Goal: Task Accomplishment & Management: Use online tool/utility

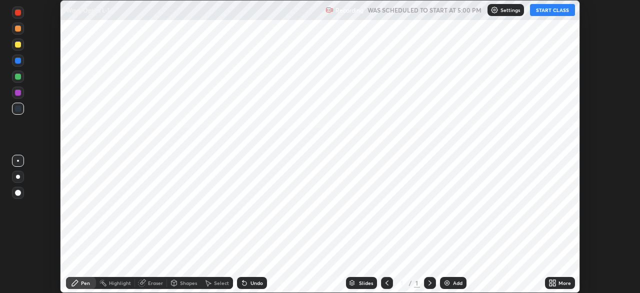
scroll to position [293, 640]
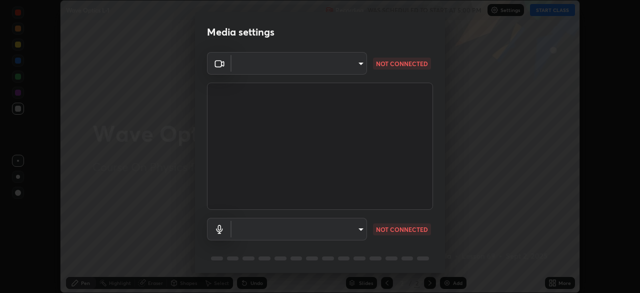
type input "935db625b2c413759d72ee6cdb61a63b637165ed3878f2d0adf10a132220dd0b"
type input "default"
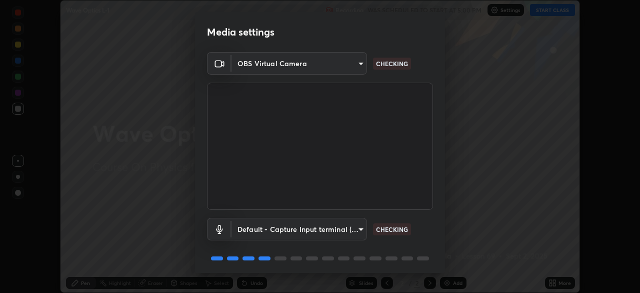
scroll to position [36, 0]
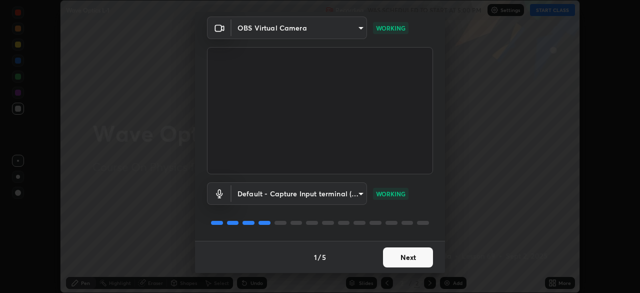
click at [411, 257] on button "Next" at bounding box center [408, 257] width 50 height 20
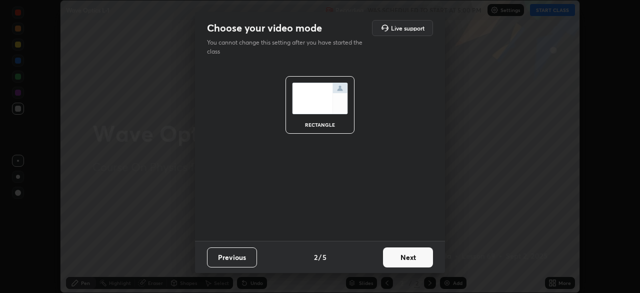
scroll to position [0, 0]
click at [416, 264] on button "Next" at bounding box center [408, 257] width 50 height 20
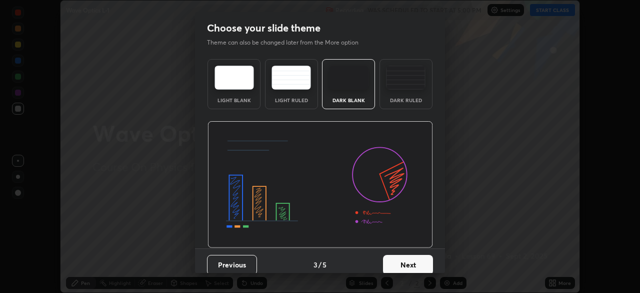
click at [424, 263] on button "Next" at bounding box center [408, 265] width 50 height 20
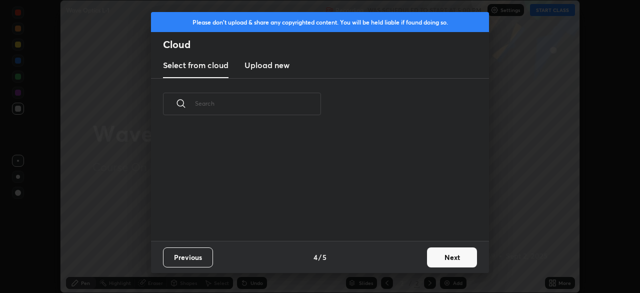
click at [432, 266] on button "Next" at bounding box center [452, 257] width 50 height 20
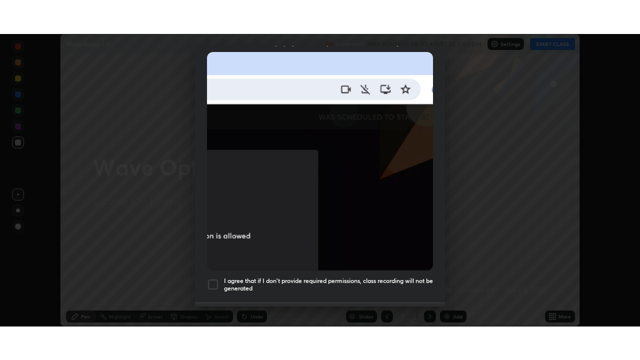
scroll to position [240, 0]
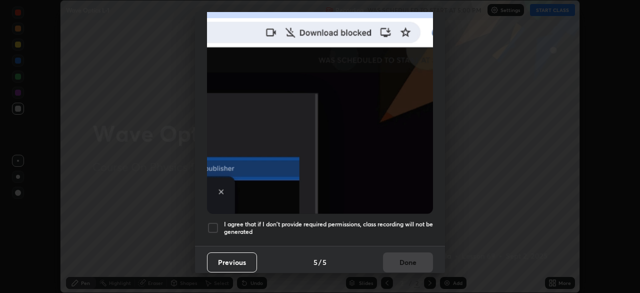
click at [216, 224] on div at bounding box center [213, 228] width 12 height 12
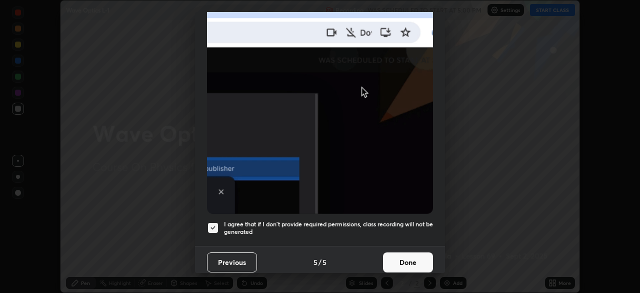
click at [401, 260] on button "Done" at bounding box center [408, 262] width 50 height 20
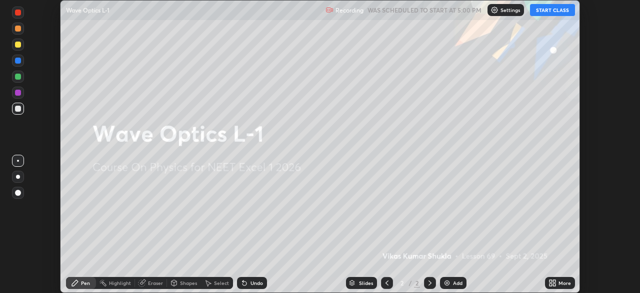
click at [551, 14] on button "START CLASS" at bounding box center [552, 10] width 45 height 12
click at [554, 283] on icon at bounding box center [554, 284] width 3 height 3
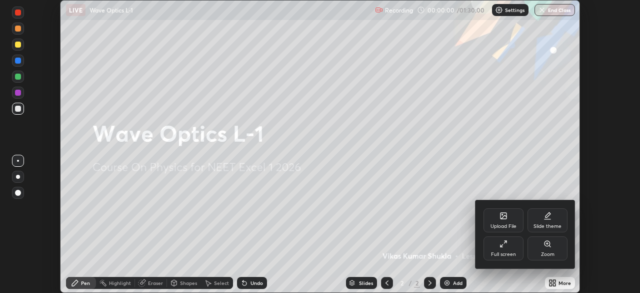
click at [505, 249] on div "Full screen" at bounding box center [504, 248] width 40 height 24
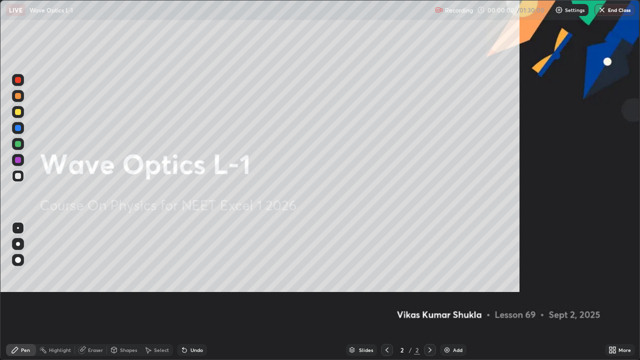
scroll to position [360, 640]
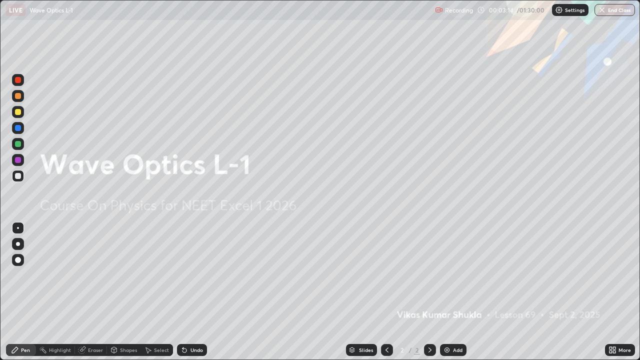
click at [18, 245] on div at bounding box center [18, 244] width 4 height 4
click at [17, 113] on div at bounding box center [18, 112] width 6 height 6
click at [20, 177] on div at bounding box center [18, 176] width 6 height 6
click at [17, 113] on div at bounding box center [18, 112] width 6 height 6
click at [18, 174] on div at bounding box center [18, 176] width 6 height 6
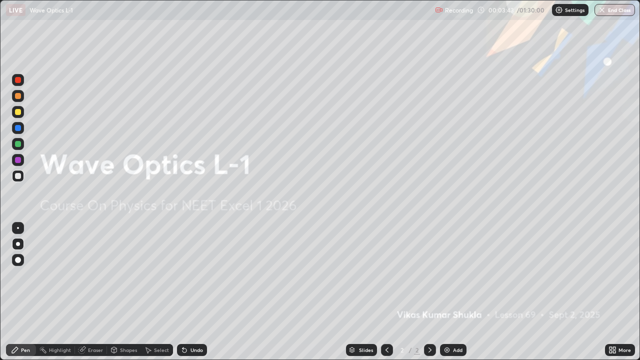
click at [18, 228] on div at bounding box center [18, 228] width 2 height 2
click at [19, 144] on div at bounding box center [18, 144] width 6 height 6
click at [19, 159] on div at bounding box center [18, 160] width 6 height 6
click at [18, 177] on div at bounding box center [18, 176] width 6 height 6
click at [457, 292] on div "Add" at bounding box center [453, 350] width 27 height 12
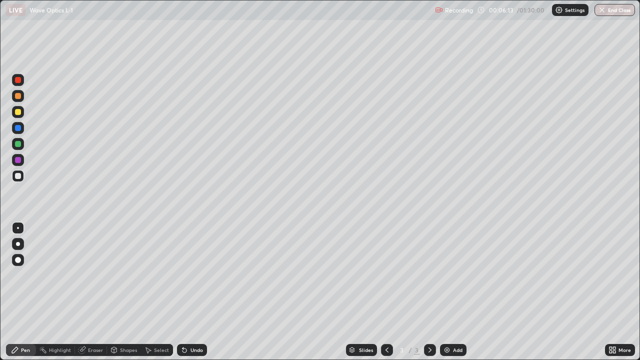
click at [163, 292] on div "Select" at bounding box center [161, 350] width 15 height 5
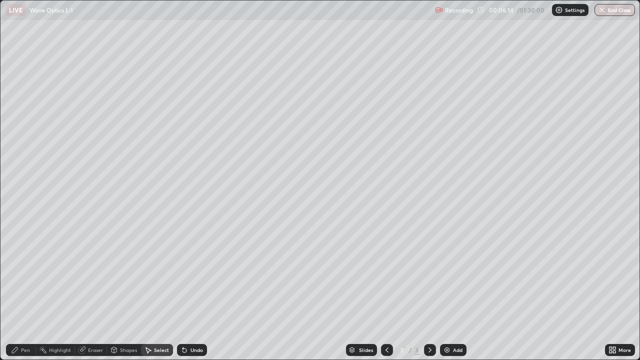
click at [126, 292] on div "Shapes" at bounding box center [128, 350] width 17 height 5
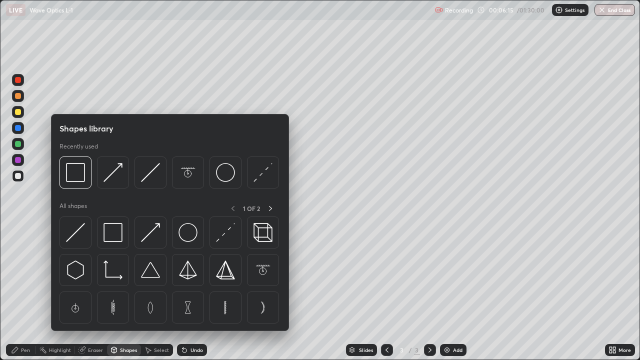
click at [24, 292] on div "Pen" at bounding box center [21, 350] width 30 height 12
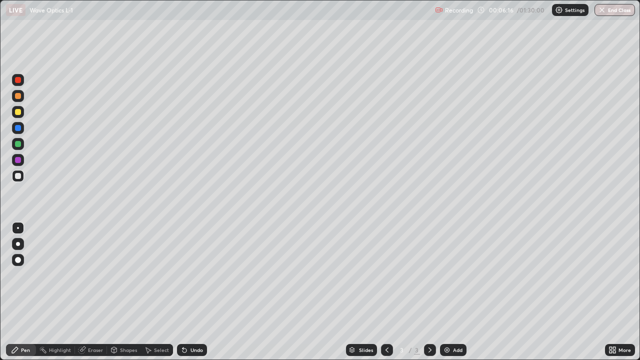
click at [19, 156] on div at bounding box center [18, 160] width 12 height 12
click at [18, 244] on div at bounding box center [18, 244] width 4 height 4
click at [132, 292] on div "Shapes" at bounding box center [128, 350] width 17 height 5
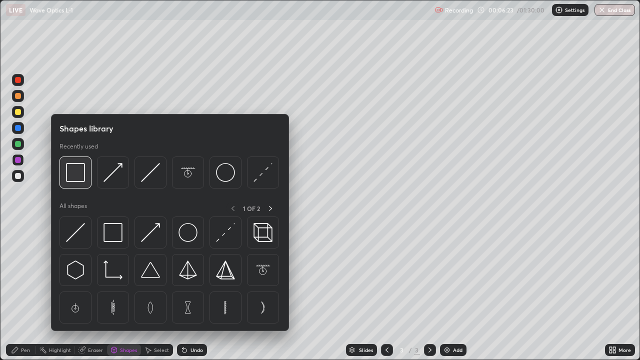
click at [84, 174] on img at bounding box center [75, 172] width 19 height 19
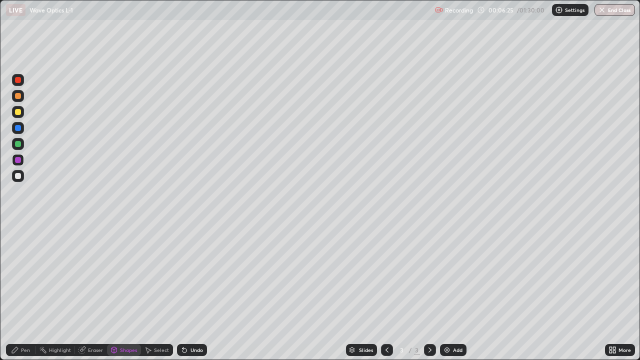
click at [17, 145] on div at bounding box center [18, 144] width 6 height 6
click at [19, 114] on div at bounding box center [18, 112] width 6 height 6
click at [24, 292] on div "Pen" at bounding box center [25, 350] width 9 height 5
click at [18, 175] on div at bounding box center [18, 176] width 6 height 6
click at [18, 95] on div at bounding box center [18, 96] width 6 height 6
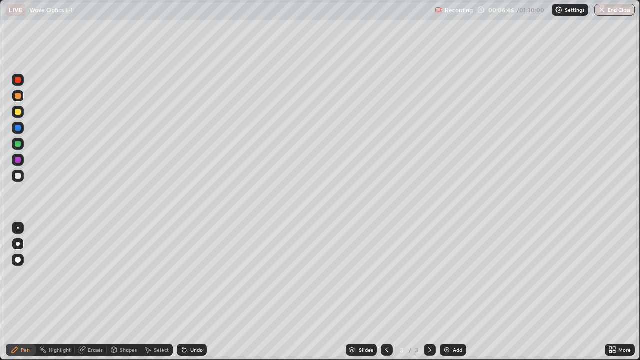
click at [191, 292] on div "Undo" at bounding box center [197, 350] width 13 height 5
click at [136, 292] on div "Shapes" at bounding box center [128, 350] width 17 height 5
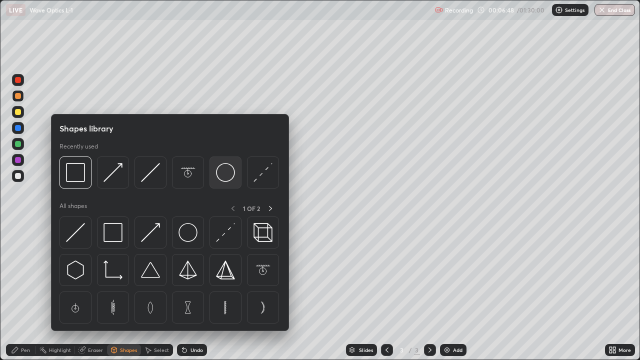
click at [221, 175] on img at bounding box center [225, 172] width 19 height 19
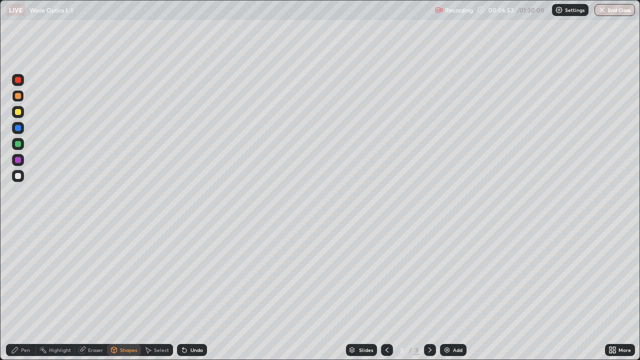
click at [131, 292] on div "Shapes" at bounding box center [128, 350] width 17 height 5
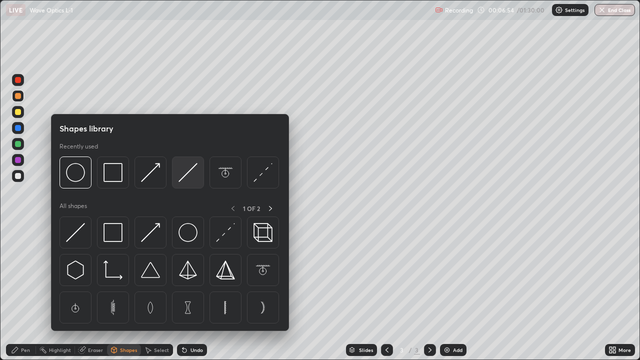
click at [181, 176] on img at bounding box center [188, 172] width 19 height 19
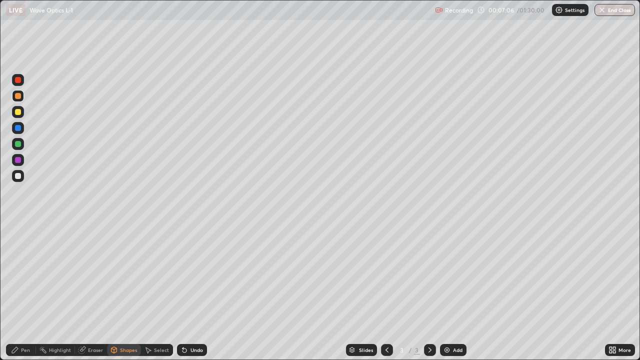
click at [198, 292] on div "Undo" at bounding box center [197, 350] width 13 height 5
click at [19, 144] on div at bounding box center [18, 144] width 6 height 6
click at [194, 292] on div "Undo" at bounding box center [197, 350] width 13 height 5
click at [20, 81] on div at bounding box center [18, 80] width 6 height 6
click at [29, 292] on div "Pen" at bounding box center [25, 350] width 9 height 5
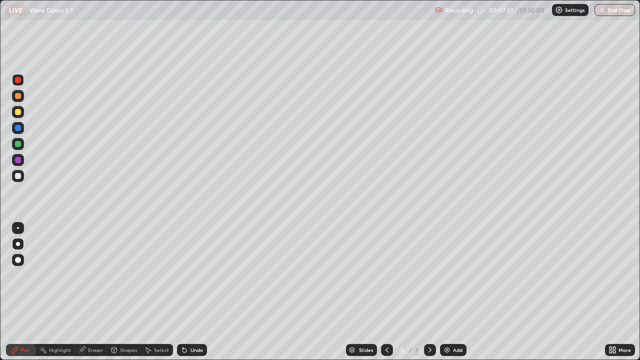
click at [17, 163] on div at bounding box center [18, 160] width 6 height 6
click at [19, 174] on div at bounding box center [18, 176] width 6 height 6
click at [131, 292] on div "Shapes" at bounding box center [128, 350] width 17 height 5
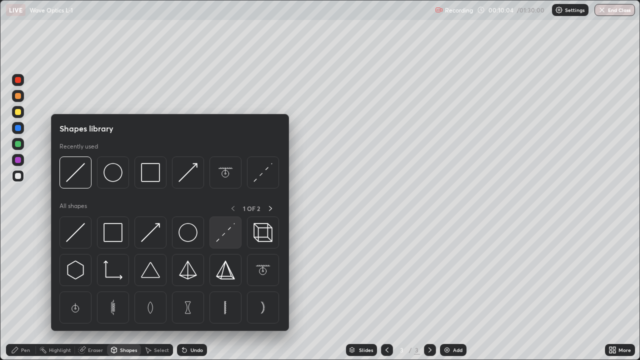
click at [221, 235] on img at bounding box center [225, 232] width 19 height 19
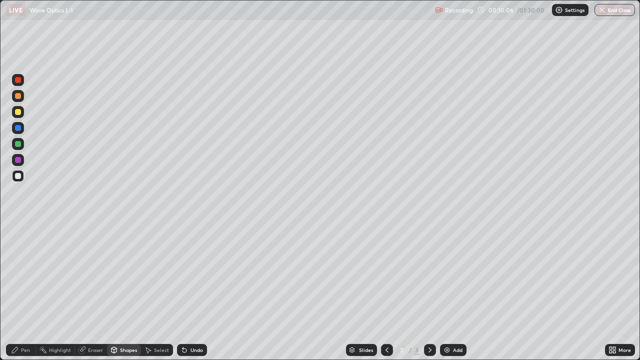
click at [16, 162] on div at bounding box center [18, 160] width 6 height 6
click at [26, 292] on div "Pen" at bounding box center [21, 350] width 30 height 12
click at [20, 112] on div at bounding box center [18, 112] width 6 height 6
click at [18, 228] on div at bounding box center [18, 228] width 2 height 2
click at [126, 292] on div "Shapes" at bounding box center [128, 350] width 17 height 5
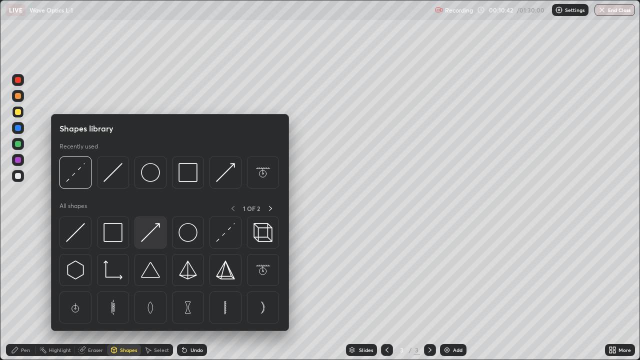
click at [149, 235] on img at bounding box center [150, 232] width 19 height 19
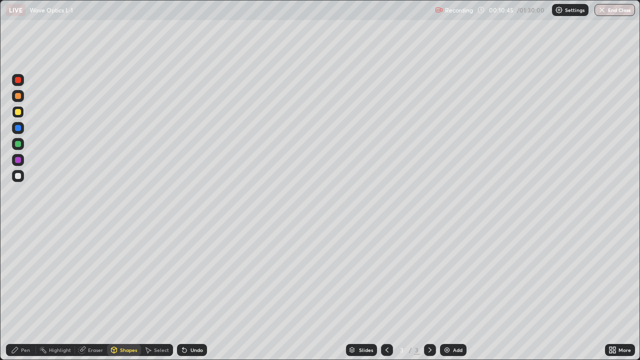
click at [21, 128] on div at bounding box center [18, 128] width 6 height 6
click at [27, 292] on div "Pen" at bounding box center [21, 350] width 30 height 12
click at [18, 173] on div at bounding box center [18, 176] width 6 height 6
click at [392, 292] on div at bounding box center [387, 350] width 12 height 20
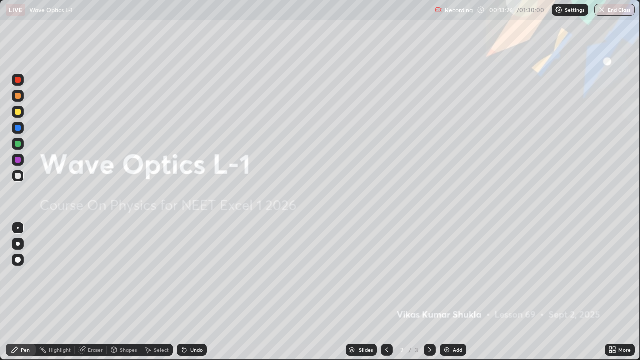
click at [429, 292] on icon at bounding box center [430, 350] width 3 height 5
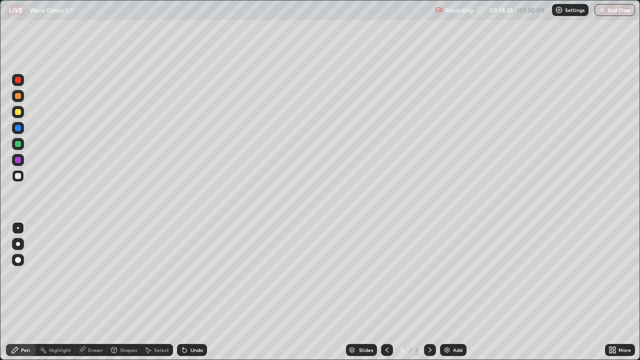
click at [455, 292] on div "Add" at bounding box center [453, 350] width 27 height 12
click at [21, 112] on div at bounding box center [18, 112] width 6 height 6
click at [20, 98] on div at bounding box center [18, 96] width 6 height 6
click at [18, 175] on div at bounding box center [18, 176] width 6 height 6
click at [21, 159] on div at bounding box center [18, 160] width 6 height 6
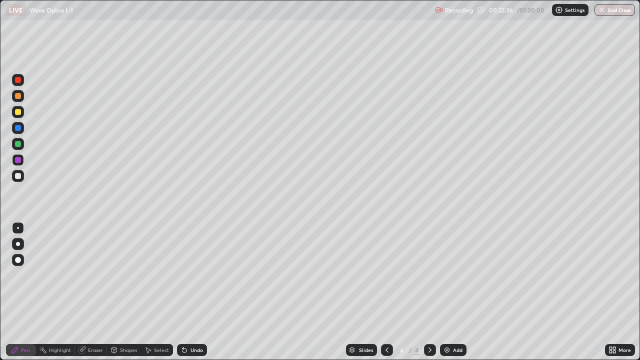
click at [20, 114] on div at bounding box center [18, 112] width 6 height 6
click at [19, 178] on div at bounding box center [18, 176] width 6 height 6
click at [20, 145] on div at bounding box center [18, 144] width 6 height 6
click at [19, 179] on div at bounding box center [18, 176] width 6 height 6
click at [457, 292] on div "Add" at bounding box center [458, 350] width 10 height 5
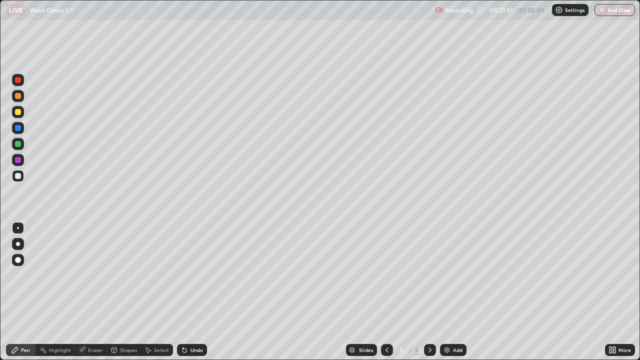
click at [21, 111] on div at bounding box center [18, 112] width 6 height 6
click at [17, 98] on div at bounding box center [18, 96] width 6 height 6
click at [127, 292] on div "Shapes" at bounding box center [128, 350] width 17 height 5
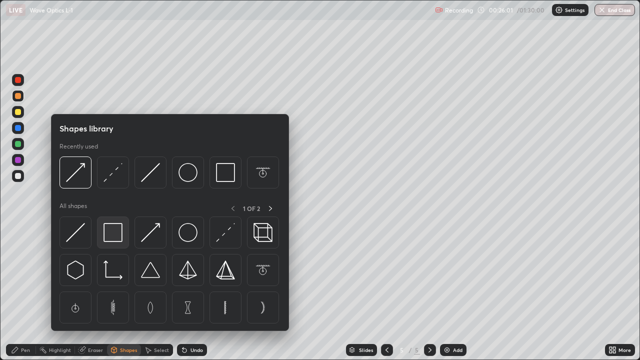
click at [118, 234] on img at bounding box center [113, 232] width 19 height 19
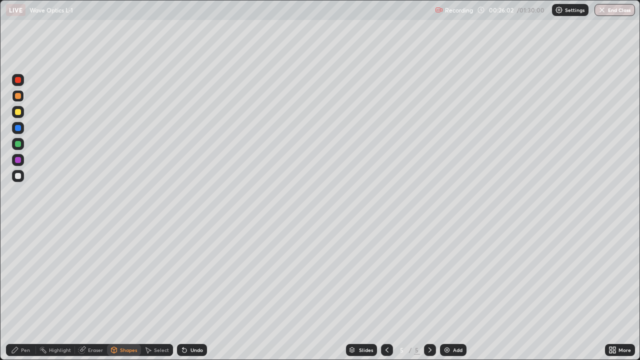
click at [18, 144] on div at bounding box center [18, 144] width 6 height 6
click at [94, 292] on div "Eraser" at bounding box center [91, 350] width 32 height 12
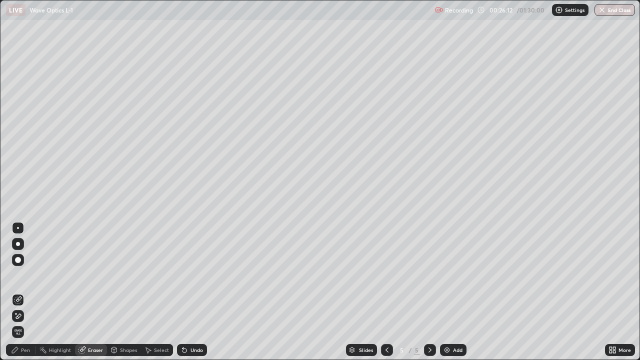
click at [131, 292] on div "Shapes" at bounding box center [124, 350] width 34 height 12
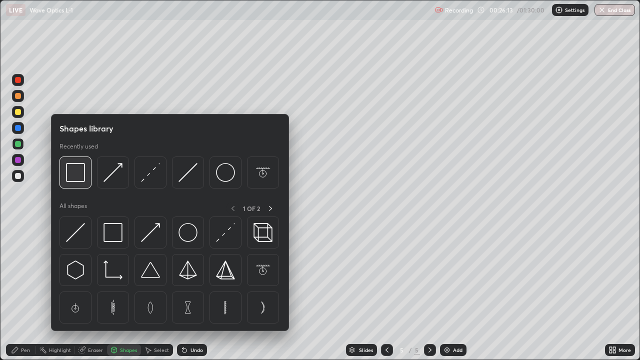
click at [81, 175] on img at bounding box center [75, 172] width 19 height 19
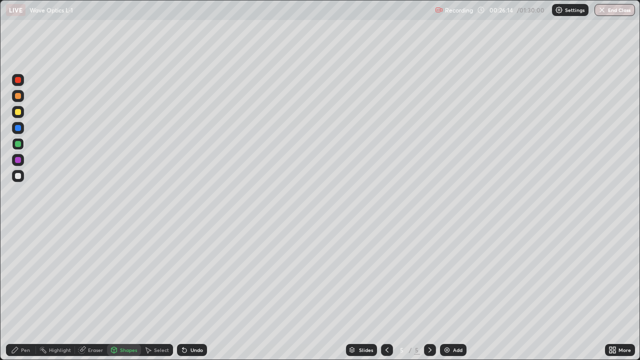
click at [19, 112] on div at bounding box center [18, 112] width 6 height 6
click at [22, 144] on div at bounding box center [18, 144] width 12 height 12
click at [28, 292] on div "Pen" at bounding box center [21, 350] width 30 height 12
click at [18, 180] on div at bounding box center [18, 176] width 12 height 12
click at [457, 292] on div "Add" at bounding box center [453, 350] width 27 height 12
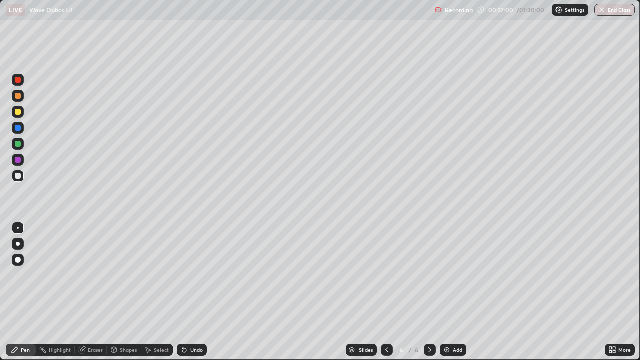
click at [17, 114] on div at bounding box center [18, 112] width 6 height 6
click at [124, 292] on div "Shapes" at bounding box center [128, 350] width 17 height 5
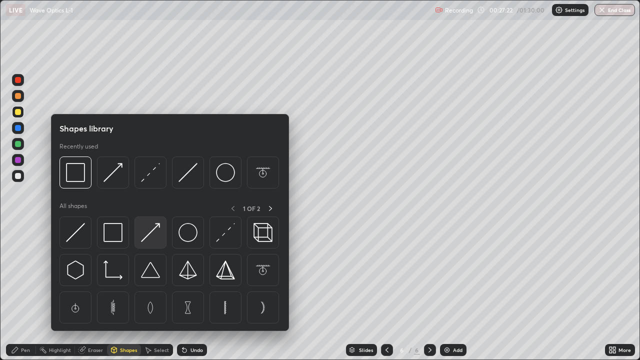
click at [153, 233] on img at bounding box center [150, 232] width 19 height 19
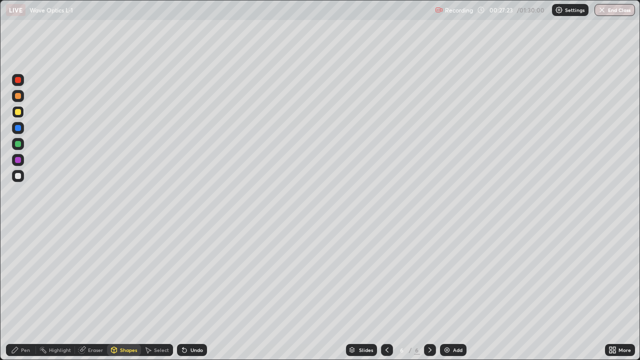
click at [19, 160] on div at bounding box center [18, 160] width 6 height 6
click at [23, 292] on div "Pen" at bounding box center [25, 350] width 9 height 5
click at [17, 180] on div at bounding box center [18, 176] width 12 height 12
click at [386, 292] on icon at bounding box center [387, 350] width 8 height 8
click at [20, 113] on div at bounding box center [18, 112] width 6 height 6
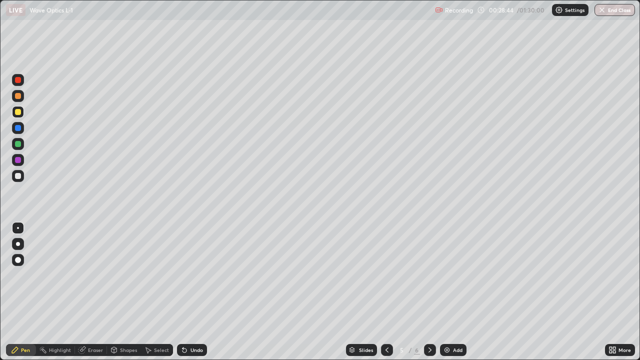
click at [201, 292] on div "Undo" at bounding box center [197, 350] width 13 height 5
click at [429, 292] on icon at bounding box center [430, 350] width 8 height 8
click at [381, 292] on div at bounding box center [387, 350] width 12 height 12
click at [429, 292] on icon at bounding box center [430, 350] width 3 height 5
click at [459, 292] on div "Add" at bounding box center [458, 350] width 10 height 5
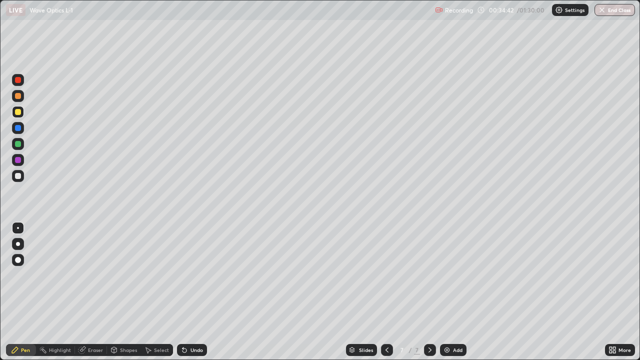
click at [193, 292] on div "Undo" at bounding box center [197, 350] width 13 height 5
click at [190, 292] on div "Undo" at bounding box center [192, 350] width 30 height 12
click at [187, 292] on icon at bounding box center [185, 350] width 8 height 8
click at [19, 176] on div at bounding box center [18, 176] width 6 height 6
click at [453, 292] on div "Add" at bounding box center [458, 350] width 10 height 5
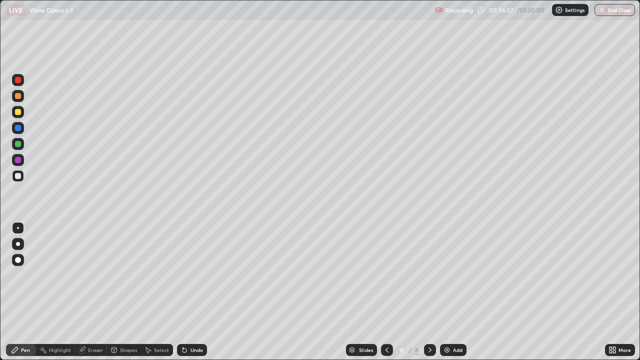
click at [128, 292] on div "Shapes" at bounding box center [128, 350] width 17 height 5
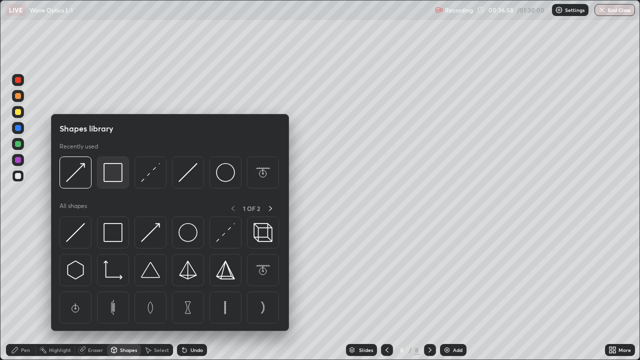
click at [118, 179] on img at bounding box center [113, 172] width 19 height 19
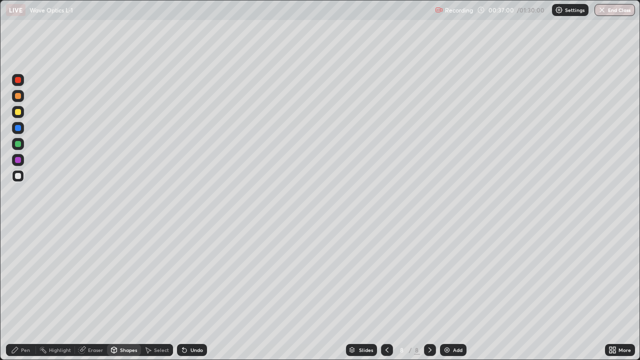
click at [20, 80] on div at bounding box center [18, 80] width 6 height 6
click at [23, 292] on div "Pen" at bounding box center [25, 350] width 9 height 5
click at [18, 176] on div at bounding box center [18, 176] width 6 height 6
click at [14, 91] on div at bounding box center [18, 96] width 12 height 12
click at [19, 126] on div at bounding box center [18, 128] width 6 height 6
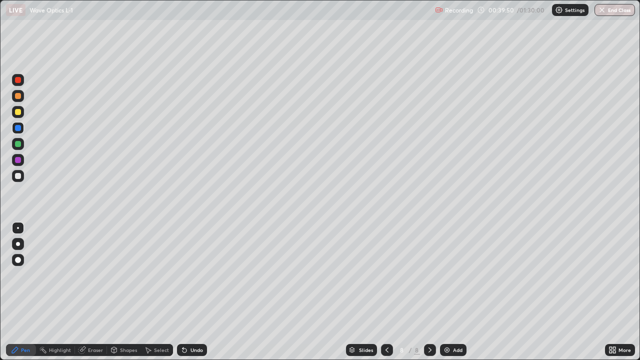
click at [386, 292] on icon at bounding box center [387, 350] width 8 height 8
click at [381, 292] on div at bounding box center [387, 350] width 12 height 12
click at [388, 292] on div at bounding box center [387, 350] width 12 height 12
click at [386, 292] on icon at bounding box center [387, 350] width 8 height 8
click at [385, 292] on icon at bounding box center [387, 350] width 8 height 8
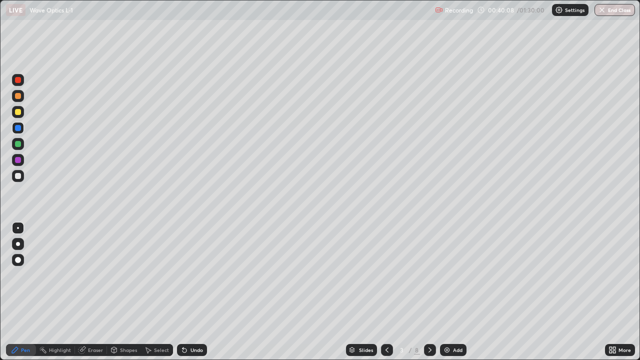
click at [428, 292] on icon at bounding box center [430, 350] width 8 height 8
click at [430, 292] on icon at bounding box center [430, 350] width 3 height 5
click at [428, 292] on icon at bounding box center [430, 350] width 8 height 8
click at [429, 292] on icon at bounding box center [430, 350] width 8 height 8
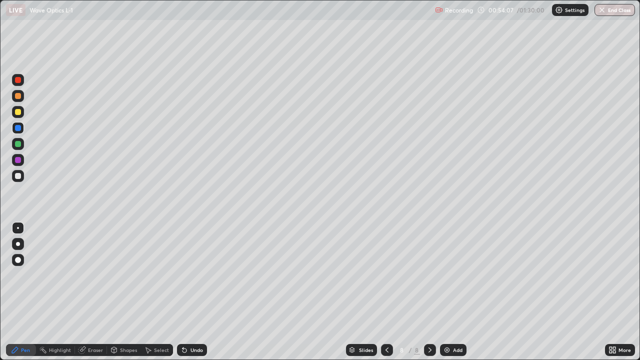
click at [160, 292] on div "Select" at bounding box center [161, 350] width 15 height 5
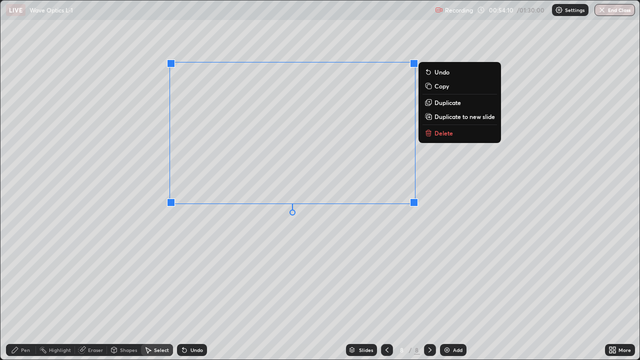
click at [440, 132] on p "Delete" at bounding box center [444, 133] width 19 height 8
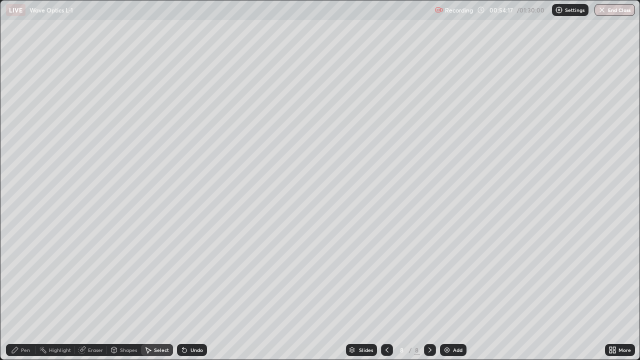
click at [33, 292] on div "Pen" at bounding box center [21, 350] width 30 height 12
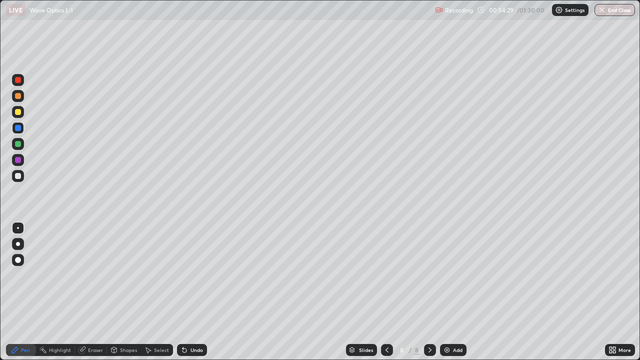
click at [19, 176] on div at bounding box center [18, 176] width 6 height 6
click at [128, 292] on div "Shapes" at bounding box center [128, 350] width 17 height 5
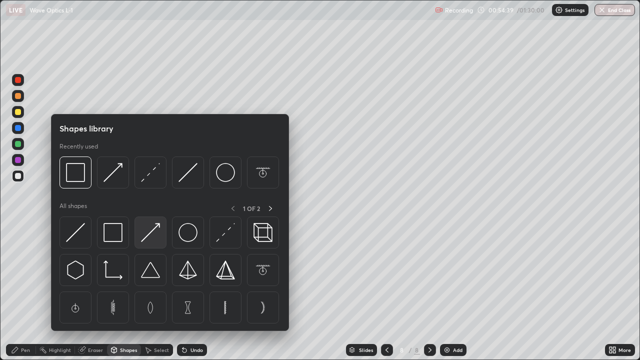
click at [149, 236] on img at bounding box center [150, 232] width 19 height 19
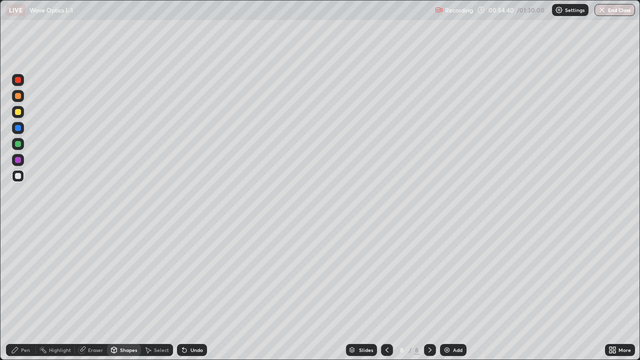
click at [25, 292] on div "Pen" at bounding box center [25, 350] width 9 height 5
click at [20, 175] on div at bounding box center [18, 176] width 6 height 6
click at [128, 292] on div "Shapes" at bounding box center [128, 350] width 17 height 5
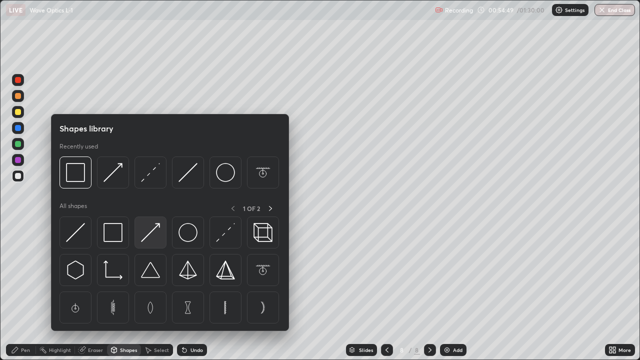
click at [151, 231] on img at bounding box center [150, 232] width 19 height 19
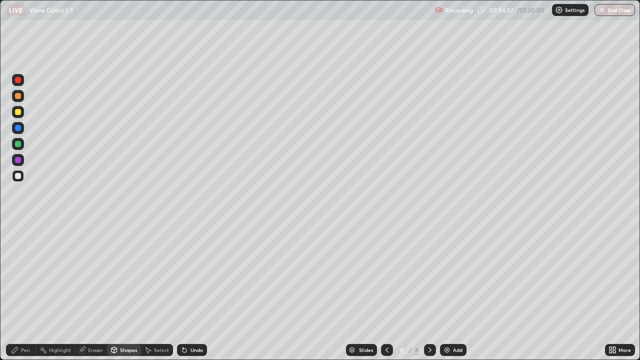
click at [192, 292] on div "Undo" at bounding box center [197, 350] width 13 height 5
click at [18, 113] on div at bounding box center [18, 112] width 6 height 6
click at [27, 292] on div "Pen" at bounding box center [25, 350] width 9 height 5
click at [23, 179] on div at bounding box center [18, 176] width 12 height 12
click at [20, 97] on div at bounding box center [18, 96] width 6 height 6
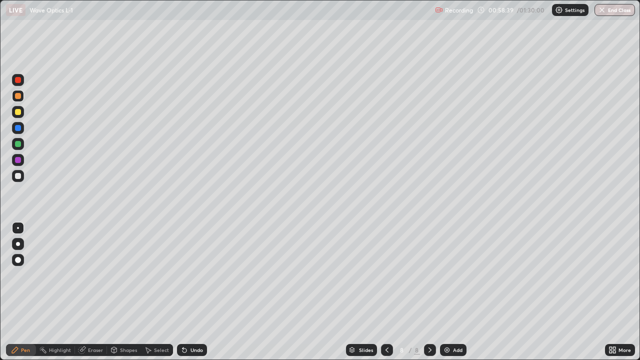
click at [19, 259] on div at bounding box center [18, 260] width 6 height 6
click at [125, 292] on div "Shapes" at bounding box center [128, 350] width 17 height 5
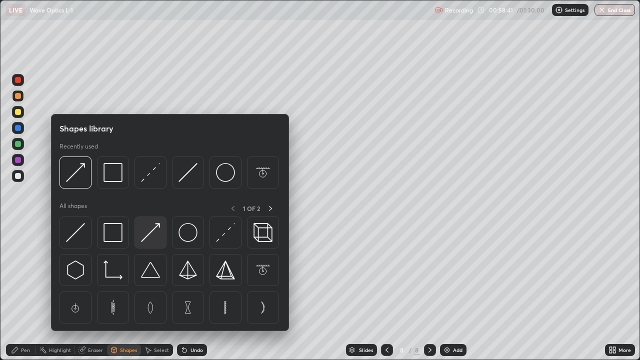
click at [152, 230] on img at bounding box center [150, 232] width 19 height 19
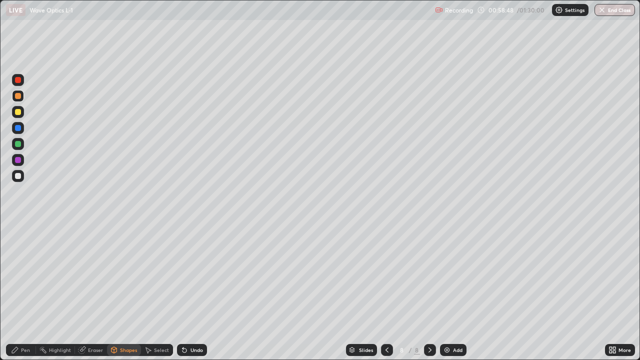
click at [18, 111] on div at bounding box center [18, 112] width 6 height 6
click at [24, 292] on div "Pen" at bounding box center [25, 350] width 9 height 5
click at [19, 80] on div at bounding box center [18, 80] width 6 height 6
click at [130, 292] on div "Shapes" at bounding box center [128, 350] width 17 height 5
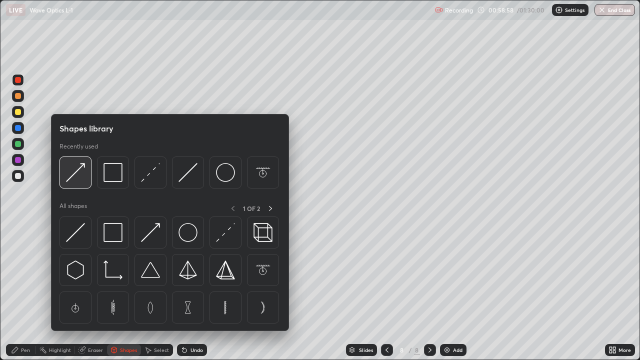
click at [76, 170] on img at bounding box center [75, 172] width 19 height 19
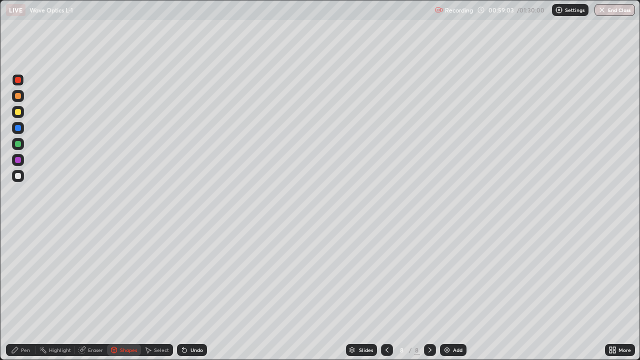
click at [21, 292] on div "Pen" at bounding box center [21, 350] width 30 height 12
click at [18, 228] on div at bounding box center [18, 228] width 2 height 2
click at [18, 175] on div at bounding box center [18, 176] width 6 height 6
click at [19, 96] on div at bounding box center [18, 96] width 6 height 6
click at [19, 112] on div at bounding box center [18, 112] width 6 height 6
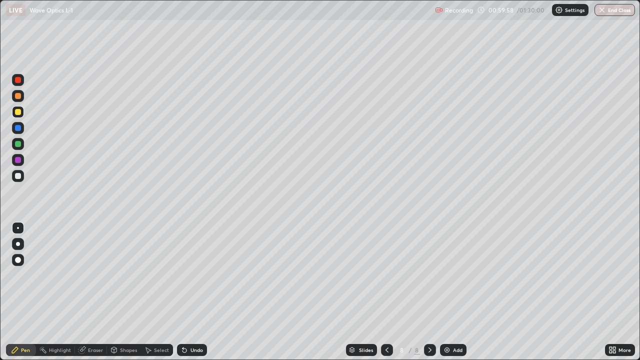
click at [18, 78] on div at bounding box center [18, 80] width 6 height 6
click at [18, 160] on div at bounding box center [18, 160] width 6 height 6
click at [448, 292] on img at bounding box center [447, 350] width 8 height 8
click at [124, 292] on div "Shapes" at bounding box center [128, 350] width 17 height 5
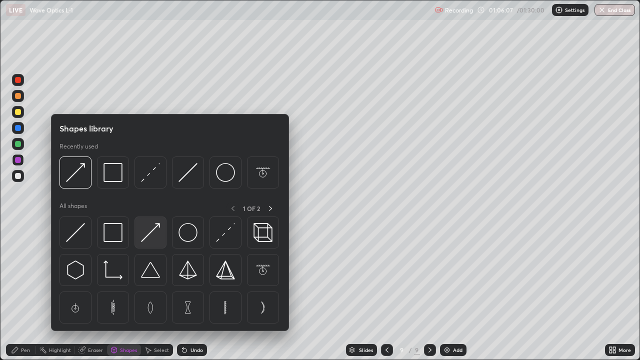
click at [151, 237] on img at bounding box center [150, 232] width 19 height 19
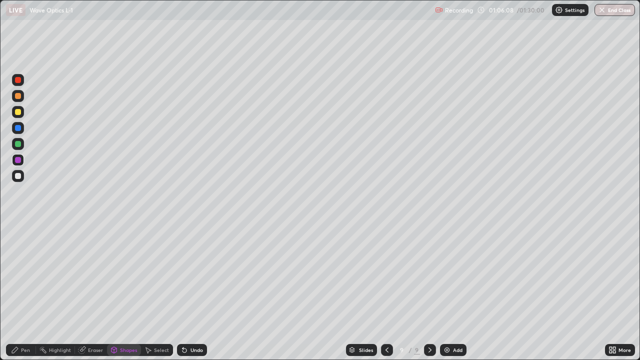
click at [20, 81] on div at bounding box center [18, 80] width 6 height 6
click at [197, 292] on div "Undo" at bounding box center [197, 350] width 13 height 5
click at [18, 115] on div at bounding box center [18, 112] width 6 height 6
click at [19, 100] on div at bounding box center [18, 96] width 12 height 12
click at [191, 292] on div "Undo" at bounding box center [197, 350] width 13 height 5
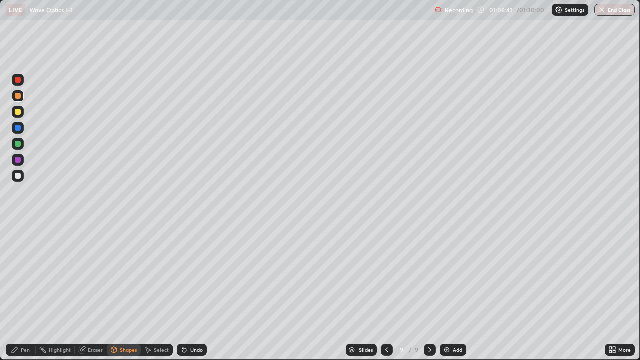
click at [28, 292] on div "Pen" at bounding box center [25, 350] width 9 height 5
click at [20, 80] on div at bounding box center [18, 80] width 6 height 6
click at [385, 292] on icon at bounding box center [387, 350] width 8 height 8
click at [21, 143] on div at bounding box center [18, 144] width 6 height 6
click at [22, 112] on div at bounding box center [18, 112] width 12 height 12
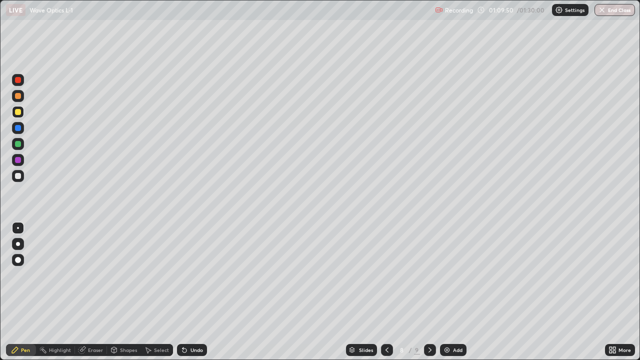
click at [450, 292] on div "Add" at bounding box center [453, 350] width 27 height 12
click at [19, 160] on div at bounding box center [18, 160] width 6 height 6
click at [16, 111] on div at bounding box center [18, 112] width 6 height 6
click at [20, 97] on div at bounding box center [18, 96] width 6 height 6
click at [20, 113] on div at bounding box center [18, 112] width 6 height 6
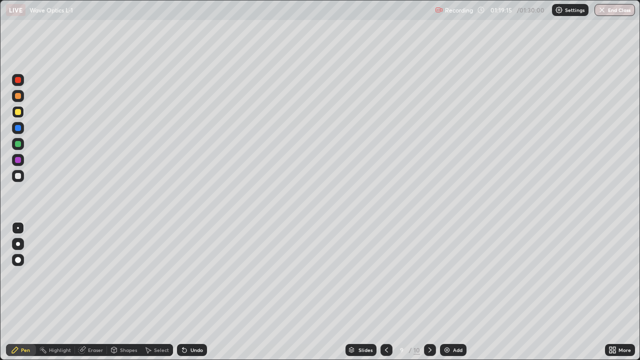
click at [428, 292] on icon at bounding box center [430, 350] width 8 height 8
click at [18, 98] on div at bounding box center [18, 96] width 6 height 6
click at [18, 176] on div at bounding box center [18, 176] width 6 height 6
click at [127, 292] on div "Shapes" at bounding box center [128, 350] width 17 height 5
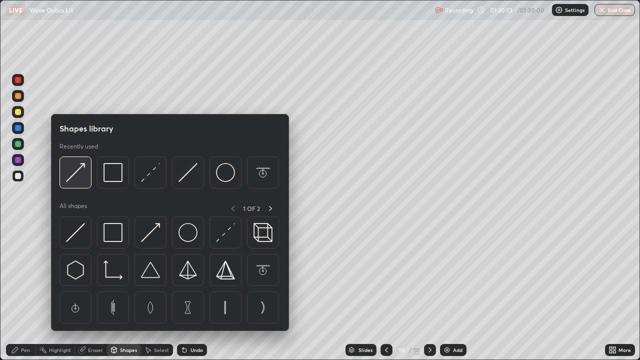
click at [77, 175] on img at bounding box center [75, 172] width 19 height 19
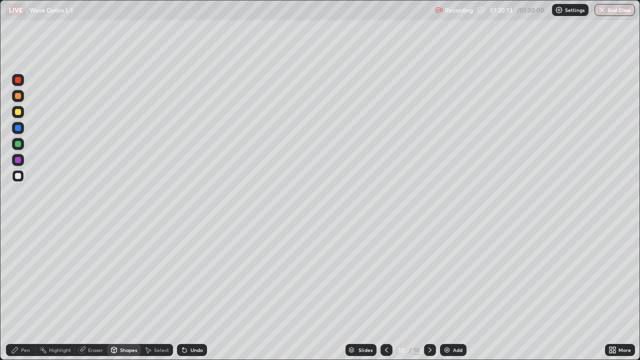
click at [20, 160] on div at bounding box center [18, 160] width 6 height 6
click at [24, 292] on div "Pen" at bounding box center [25, 350] width 9 height 5
click at [19, 176] on div at bounding box center [18, 176] width 6 height 6
click at [99, 292] on div "Eraser" at bounding box center [95, 350] width 15 height 5
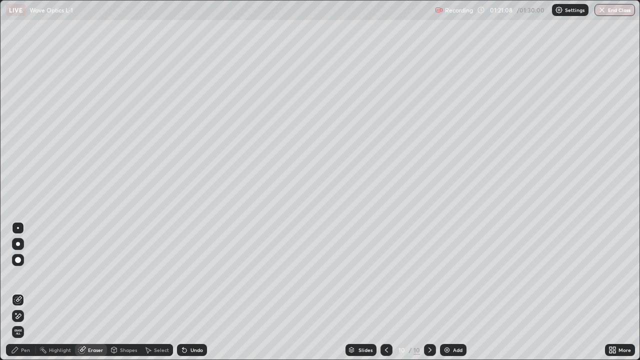
click at [34, 292] on div "Pen" at bounding box center [21, 350] width 30 height 12
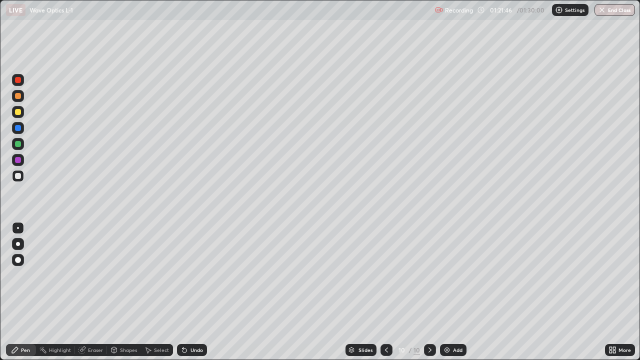
click at [196, 292] on div "Undo" at bounding box center [197, 350] width 13 height 5
click at [195, 292] on div "Undo" at bounding box center [197, 350] width 13 height 5
click at [196, 292] on div "Undo" at bounding box center [192, 350] width 30 height 12
click at [196, 292] on div "Undo" at bounding box center [197, 350] width 13 height 5
click at [95, 292] on div "Eraser" at bounding box center [95, 350] width 15 height 5
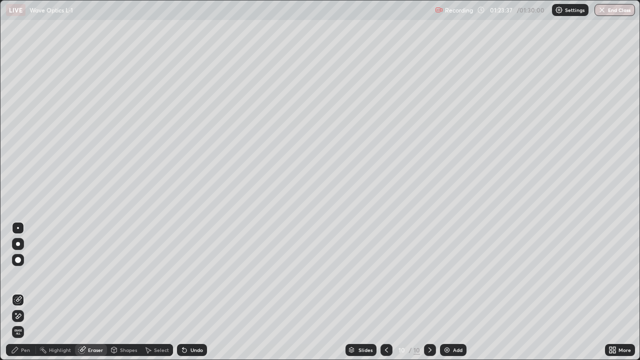
click at [27, 292] on div "Pen" at bounding box center [21, 350] width 30 height 12
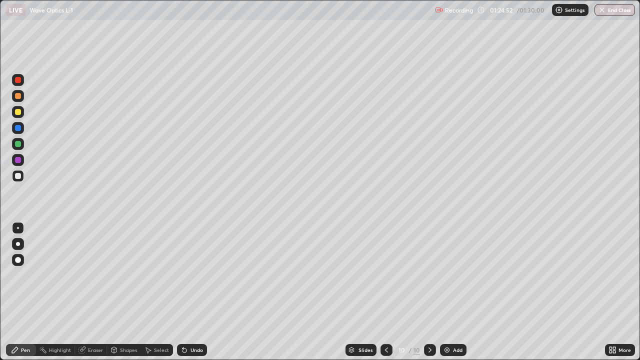
click at [618, 11] on button "End Class" at bounding box center [615, 10] width 41 height 12
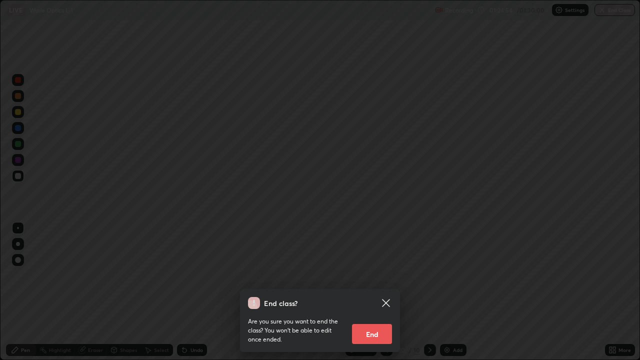
click at [398, 292] on div "End class? Are you sure you want to end the class? You won’t be able to edit on…" at bounding box center [320, 320] width 160 height 63
click at [372, 292] on button "End" at bounding box center [372, 334] width 40 height 20
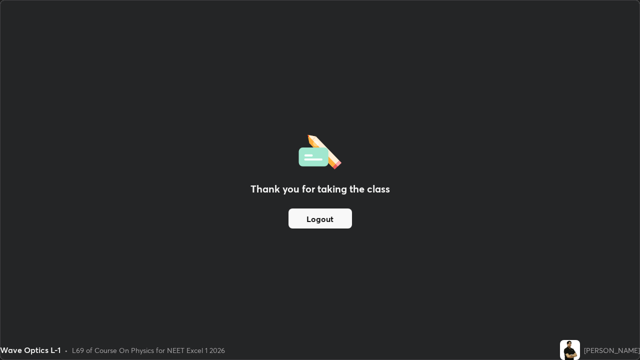
click at [315, 222] on button "Logout" at bounding box center [321, 219] width 64 height 20
click at [317, 219] on button "Logout" at bounding box center [321, 219] width 64 height 20
